Goal: Task Accomplishment & Management: Use online tool/utility

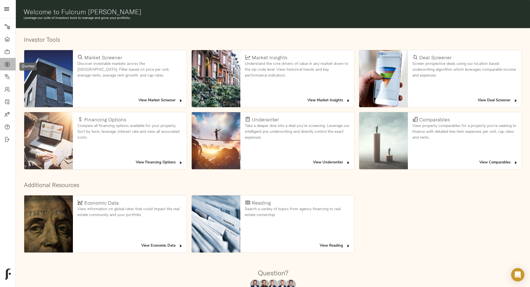
click at [7, 62] on icon at bounding box center [7, 64] width 5 height 5
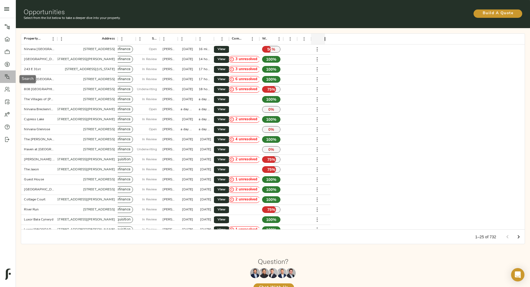
click at [7, 75] on icon at bounding box center [7, 76] width 5 height 5
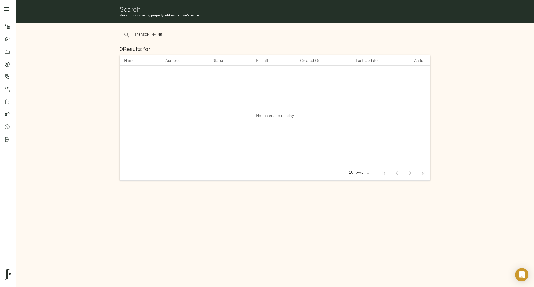
type input "reba"
click at [121, 29] on button "search" at bounding box center [127, 35] width 12 height 12
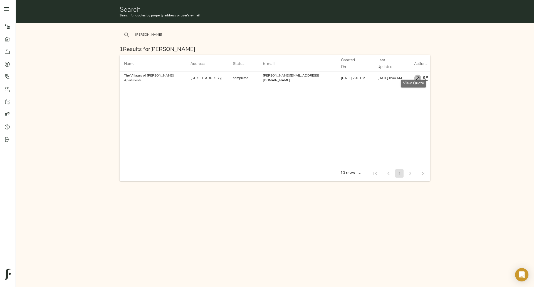
click at [415, 75] on icon "button" at bounding box center [418, 78] width 6 height 6
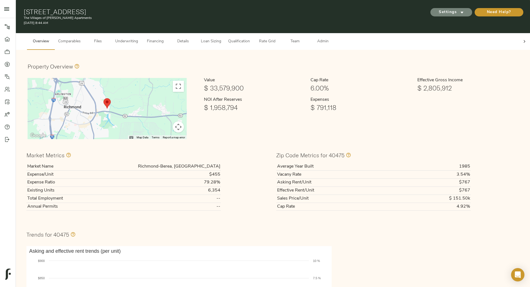
click at [436, 9] on span "Settings" at bounding box center [451, 12] width 31 height 7
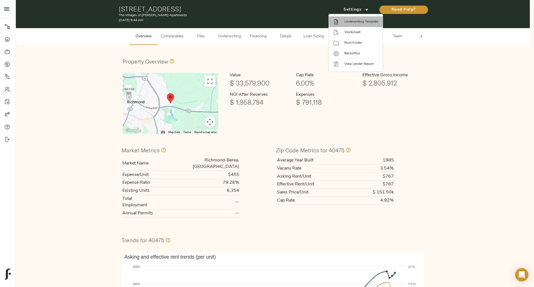
click at [352, 21] on span "Underwriting Template" at bounding box center [361, 21] width 34 height 5
click at [217, 54] on div at bounding box center [267, 143] width 534 height 287
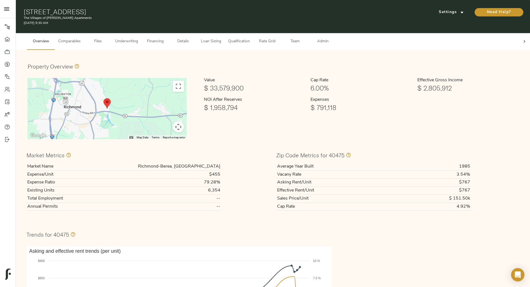
click at [333, 130] on div "Value $ 33,579,900 Cap Rate 6.00% Effective Gross Income $ 2,805,912 NOI After …" at bounding box center [355, 109] width 331 height 68
click at [108, 38] on span "Files" at bounding box center [97, 41] width 21 height 7
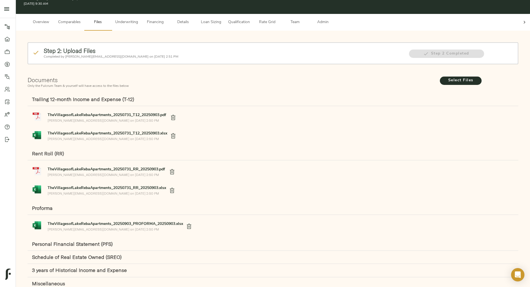
scroll to position [19, 0]
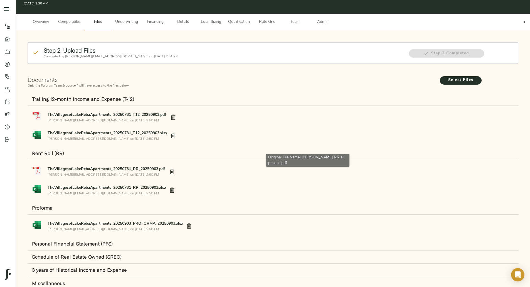
click at [163, 167] on strong "TheVillagesofLakeRebaApartments_20250731_RR_20250903.pdf" at bounding box center [106, 169] width 117 height 4
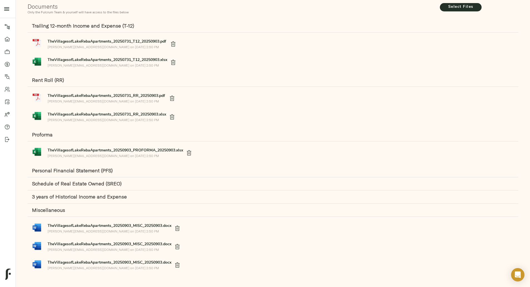
scroll to position [0, 0]
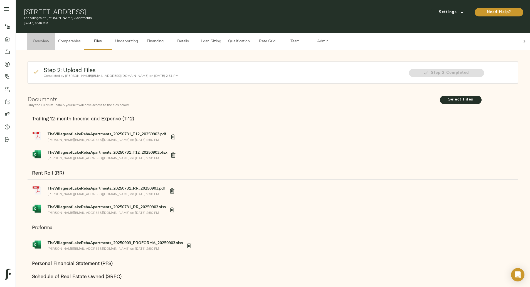
click at [51, 38] on span "Overview" at bounding box center [40, 41] width 21 height 7
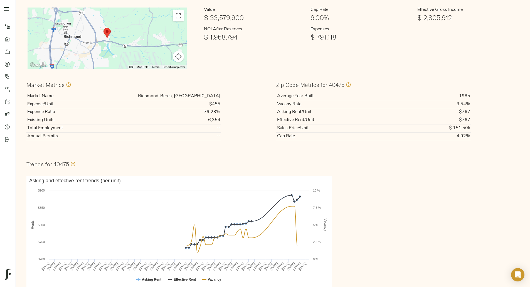
scroll to position [71, 0]
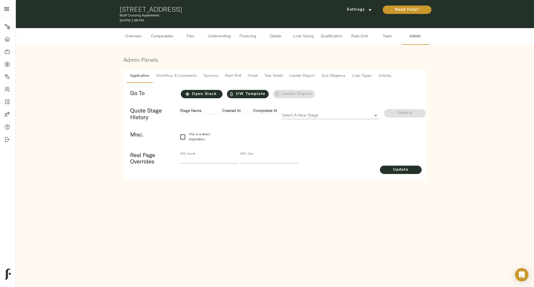
checkbox input "true"
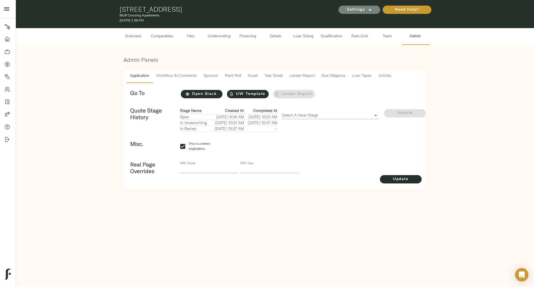
click at [355, 11] on span "Settings" at bounding box center [359, 9] width 31 height 7
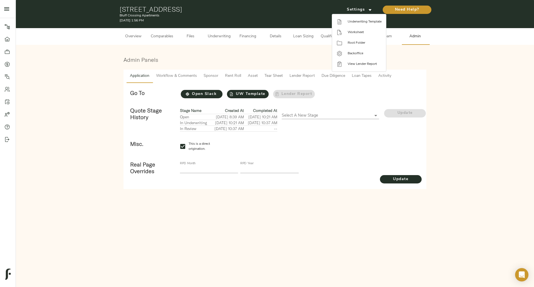
click at [216, 42] on div at bounding box center [267, 143] width 534 height 287
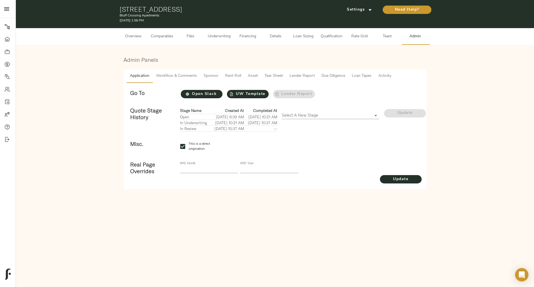
click at [214, 32] on button "Underwriting" at bounding box center [218, 36] width 29 height 17
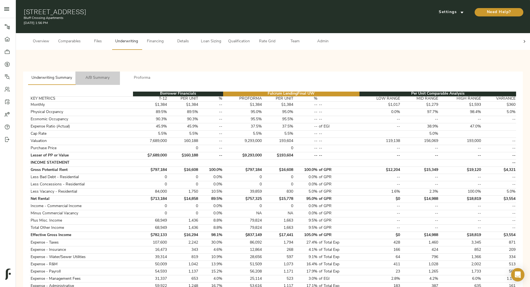
click at [117, 75] on span "A/B Summary" at bounding box center [98, 78] width 38 height 7
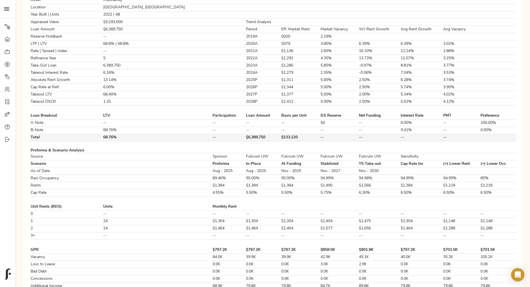
scroll to position [123, 0]
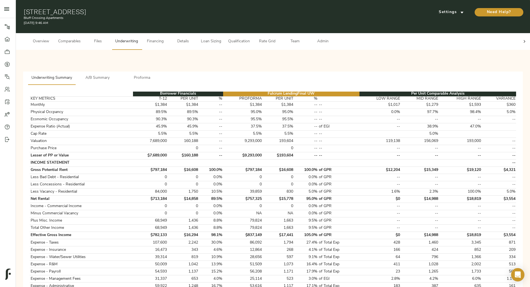
click at [117, 75] on span "A/B Summary" at bounding box center [98, 78] width 38 height 7
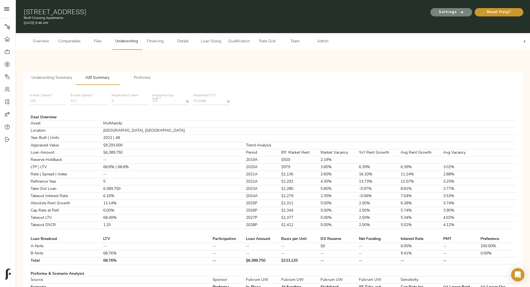
click at [436, 9] on span "Settings" at bounding box center [451, 12] width 31 height 7
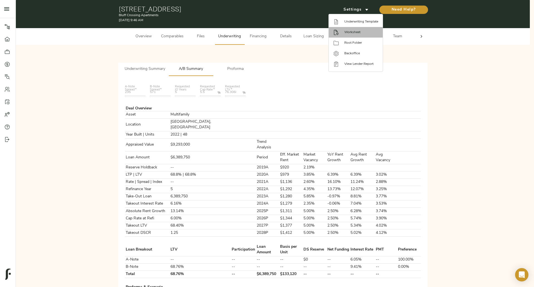
click at [362, 31] on span "Worksheet" at bounding box center [361, 32] width 34 height 5
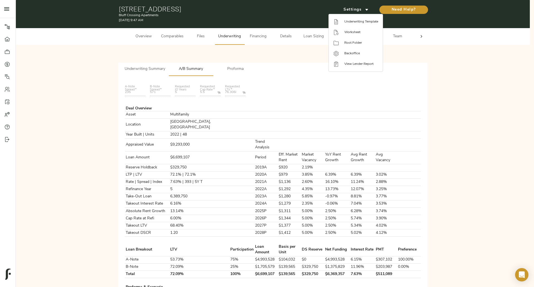
click at [292, 149] on div at bounding box center [267, 143] width 534 height 287
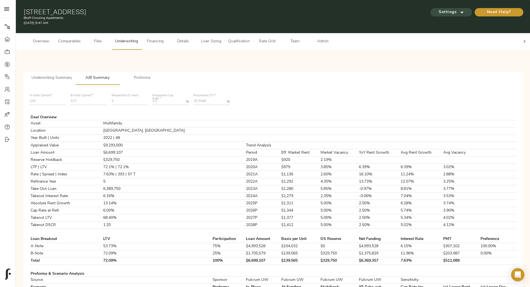
click at [436, 11] on span "Settings" at bounding box center [451, 12] width 31 height 7
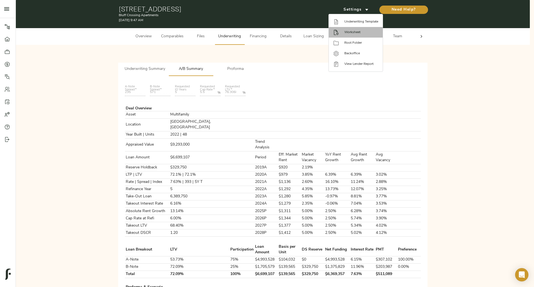
click at [355, 30] on span "Worksheet" at bounding box center [361, 32] width 34 height 5
click at [264, 72] on div at bounding box center [267, 143] width 534 height 287
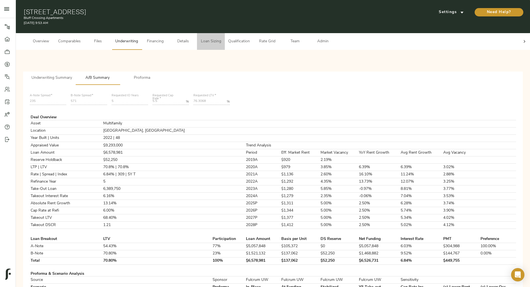
click at [221, 38] on span "Loan Sizing" at bounding box center [210, 41] width 21 height 7
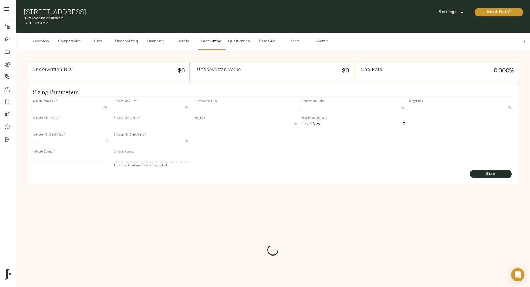
type input "55.000"
type input "1.4"
type input "10.00"
type input "228"
type input "80.000"
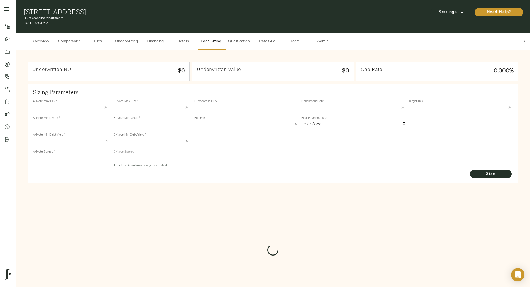
type input "1.141"
type input "2.00"
type input "564.7124899645997"
type input "45"
type input "3.75"
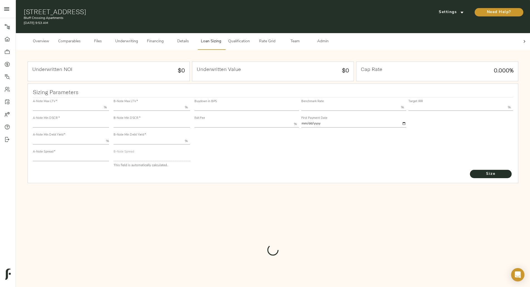
type input "14.00"
type input "1.00"
type input "2025-09-01"
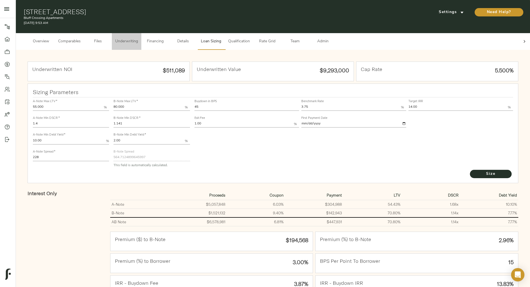
click at [138, 38] on span "Underwriting" at bounding box center [126, 41] width 23 height 7
